Goal: Information Seeking & Learning: Learn about a topic

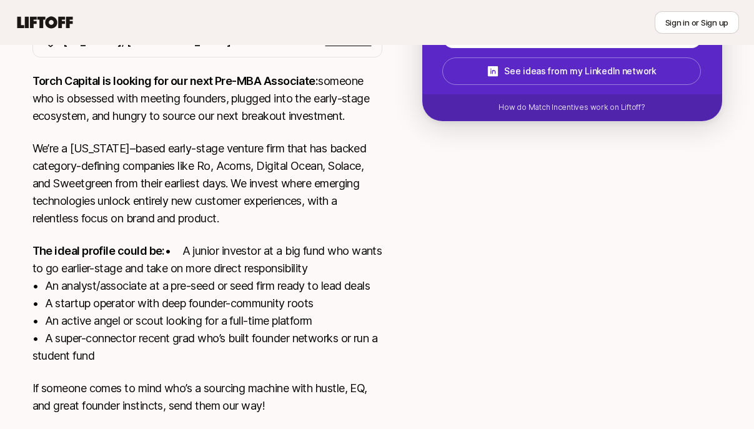
scroll to position [345, 0]
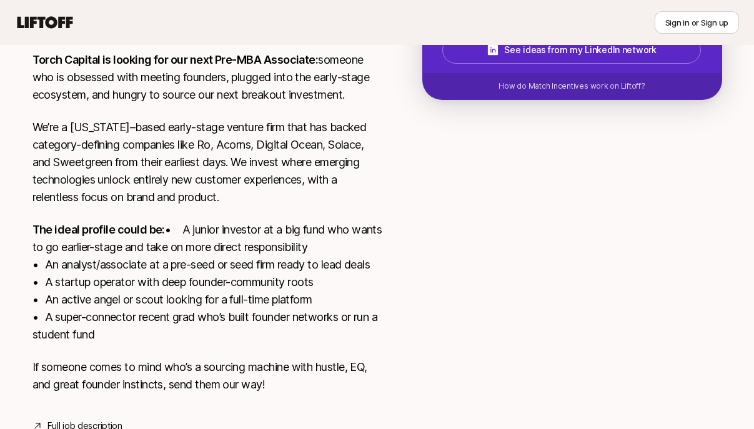
scroll to position [315, 0]
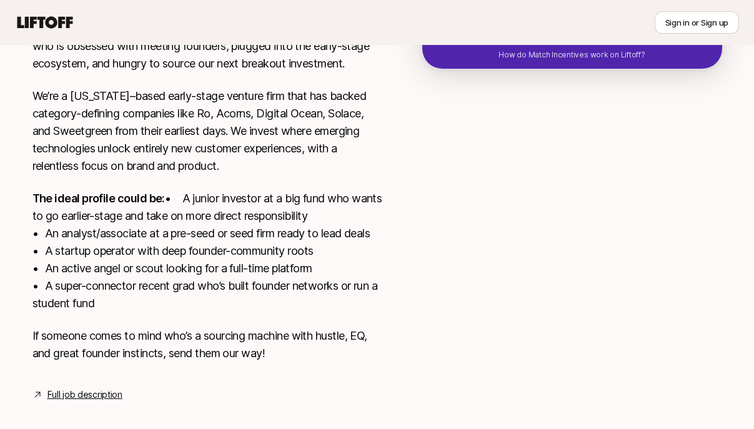
click at [234, 223] on p "The ideal profile could be: • A junior investor at a big fund who wants to go e…" at bounding box center [207, 251] width 350 height 122
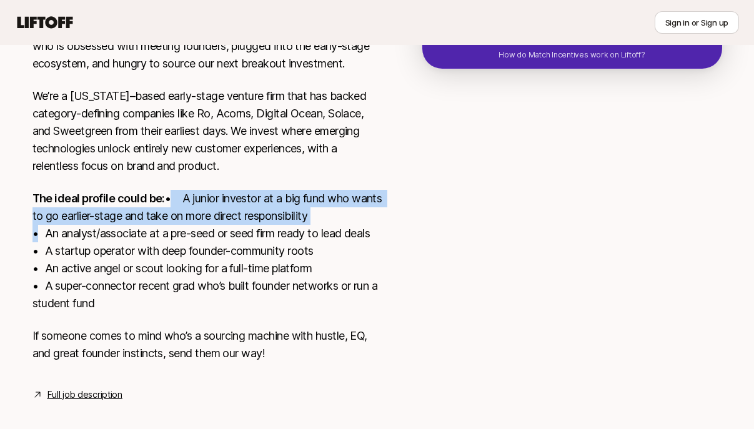
click at [234, 223] on p "The ideal profile could be: • A junior investor at a big fund who wants to go e…" at bounding box center [207, 251] width 350 height 122
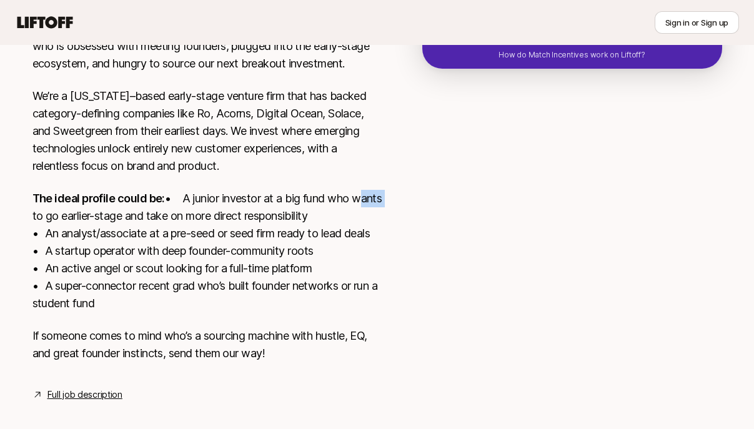
click at [234, 223] on p "The ideal profile could be: • A junior investor at a big fund who wants to go e…" at bounding box center [207, 251] width 350 height 122
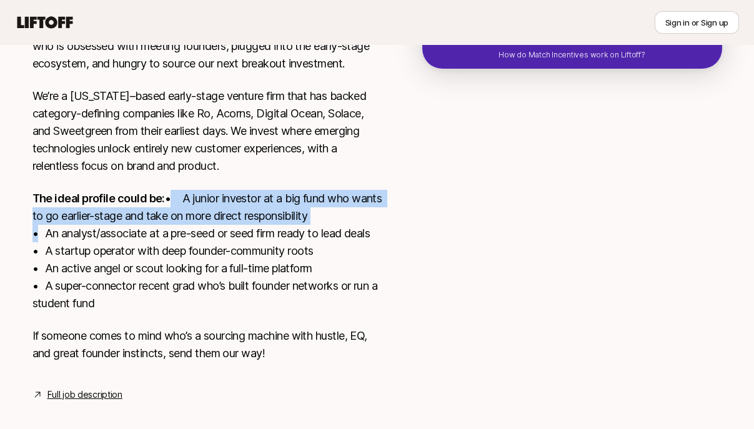
click at [234, 223] on p "The ideal profile could be: • A junior investor at a big fund who wants to go e…" at bounding box center [207, 251] width 350 height 122
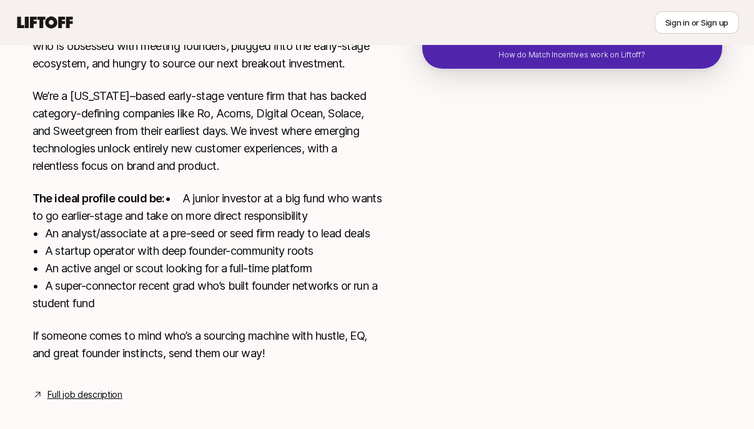
click at [236, 257] on p "The ideal profile could be: • A junior investor at a big fund who wants to go e…" at bounding box center [207, 251] width 350 height 122
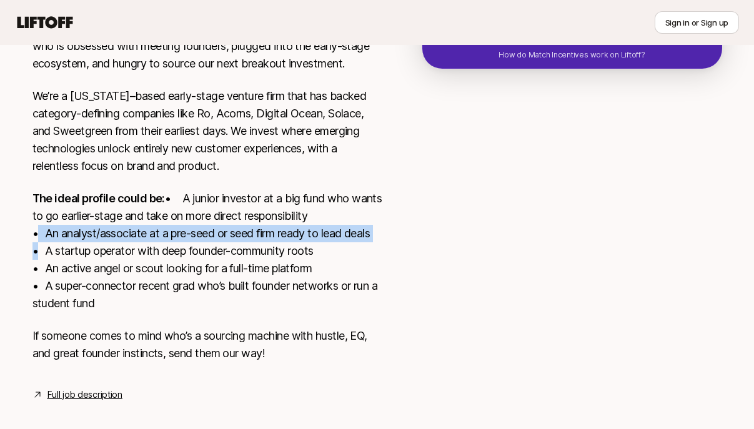
click at [236, 257] on p "The ideal profile could be: • A junior investor at a big fund who wants to go e…" at bounding box center [207, 251] width 350 height 122
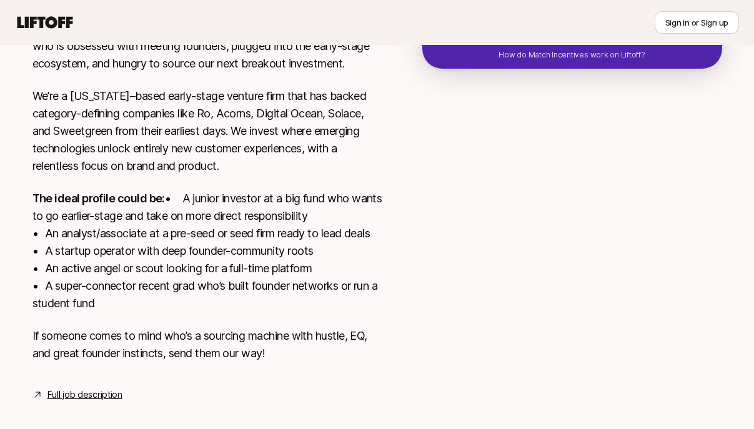
click at [231, 271] on p "The ideal profile could be: • A junior investor at a big fund who wants to go e…" at bounding box center [207, 251] width 350 height 122
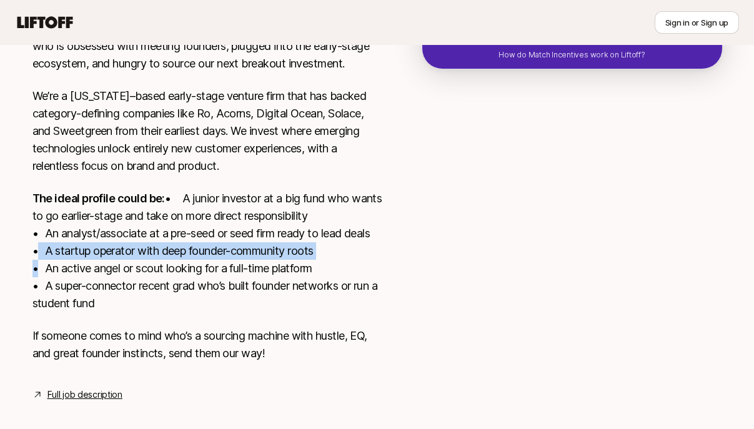
click at [231, 271] on p "The ideal profile could be: • A junior investor at a big fund who wants to go e…" at bounding box center [207, 251] width 350 height 122
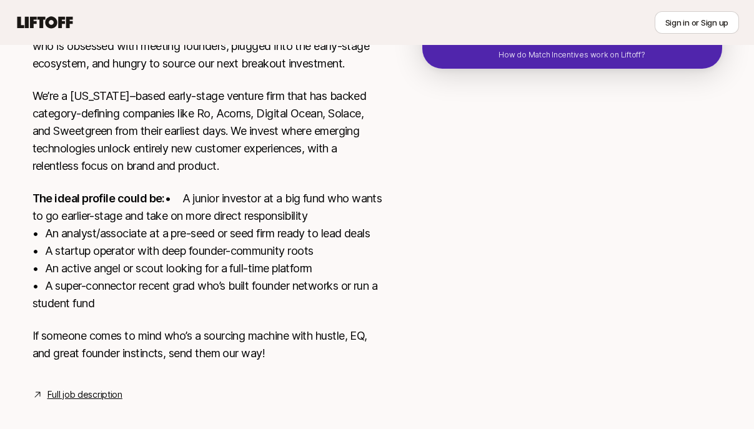
click at [230, 286] on p "The ideal profile could be: • A junior investor at a big fund who wants to go e…" at bounding box center [207, 251] width 350 height 122
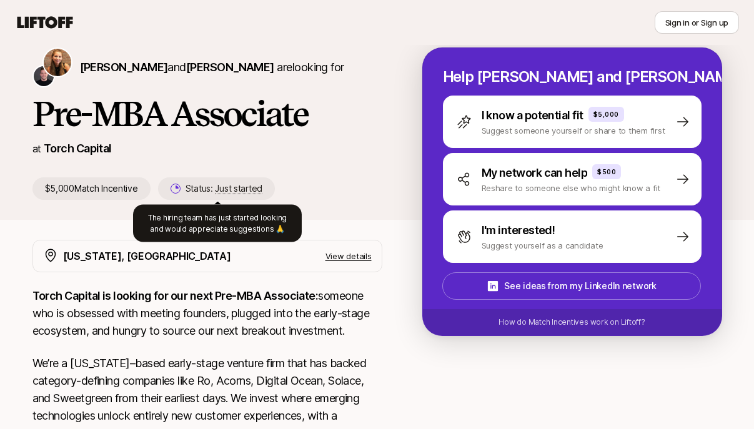
scroll to position [42, 0]
